Goal: Transaction & Acquisition: Register for event/course

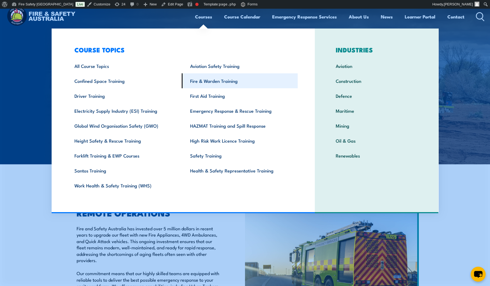
click at [203, 82] on link "Fire & Warden Training" at bounding box center [240, 80] width 116 height 15
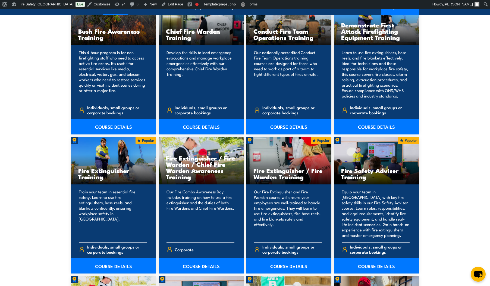
scroll to position [580, 0]
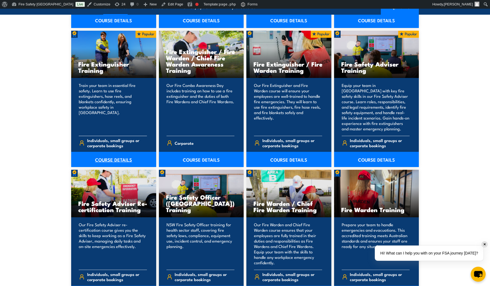
click at [115, 159] on link "COURSE DETAILS" at bounding box center [113, 159] width 85 height 15
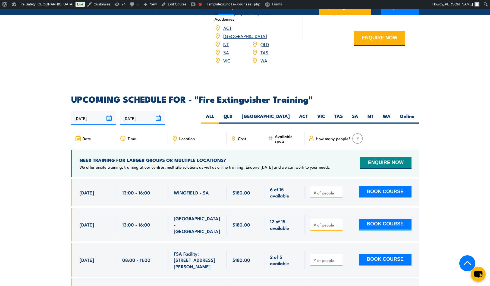
scroll to position [906, 0]
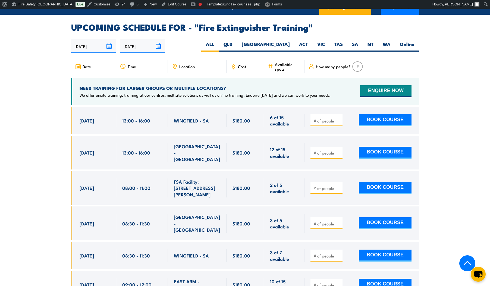
click at [325, 150] on input "number" at bounding box center [327, 152] width 27 height 5
type input "1"
click at [389, 147] on button "BOOK COURSE" at bounding box center [385, 153] width 53 height 12
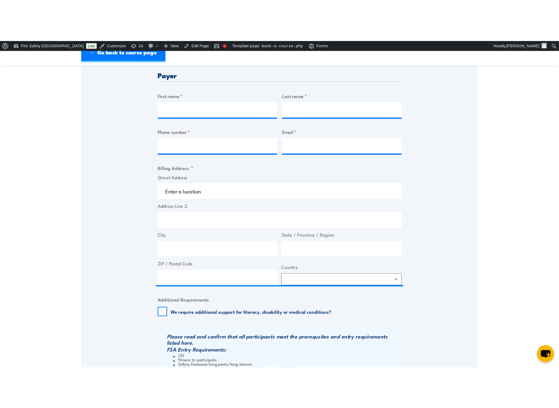
scroll to position [362, 0]
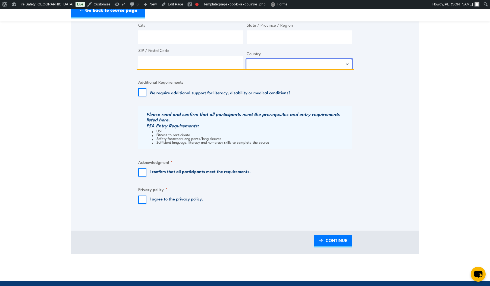
click at [345, 63] on select "Afghanistan Albania Algeria American Samoa Andorra Angola Anguilla Antarctica A…" at bounding box center [299, 64] width 105 height 10
click at [220, 95] on label "We require additional support for literacy, disability or medical conditions?" at bounding box center [220, 92] width 141 height 5
